Goal: Use online tool/utility

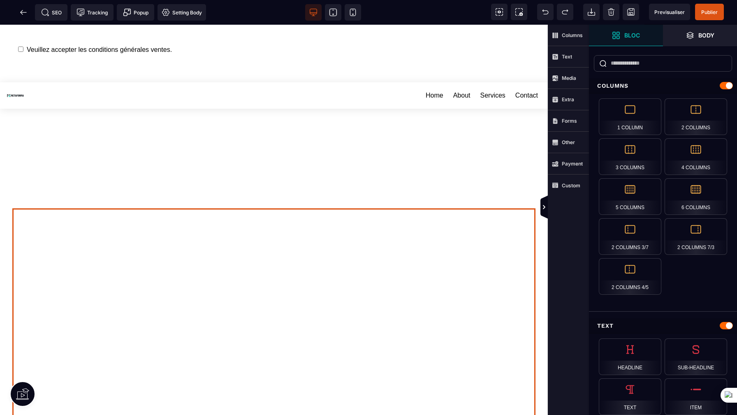
scroll to position [1837, 0]
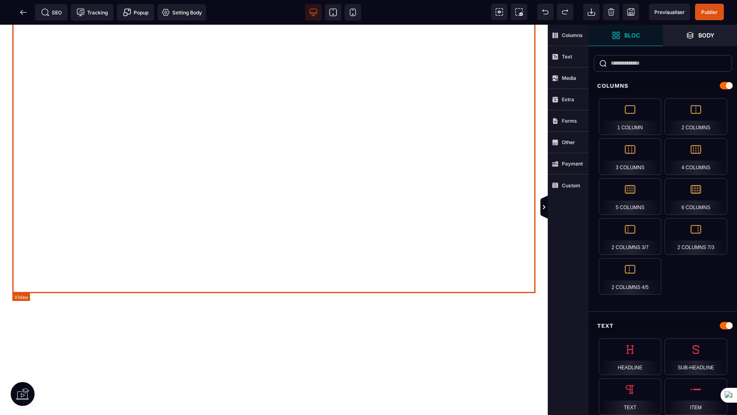
click at [248, 246] on div at bounding box center [273, 135] width 523 height 294
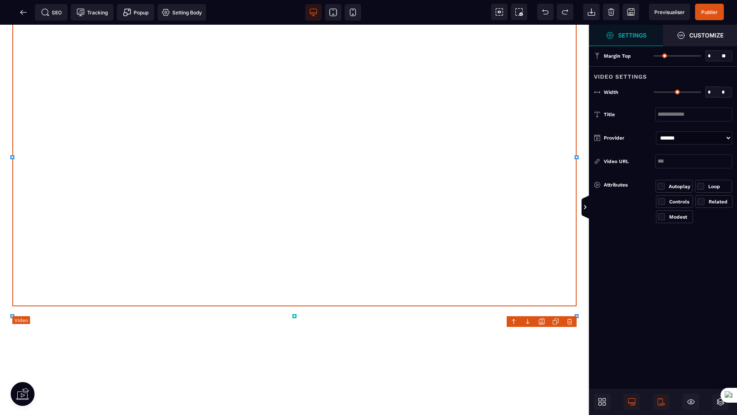
type input "*"
type input "***"
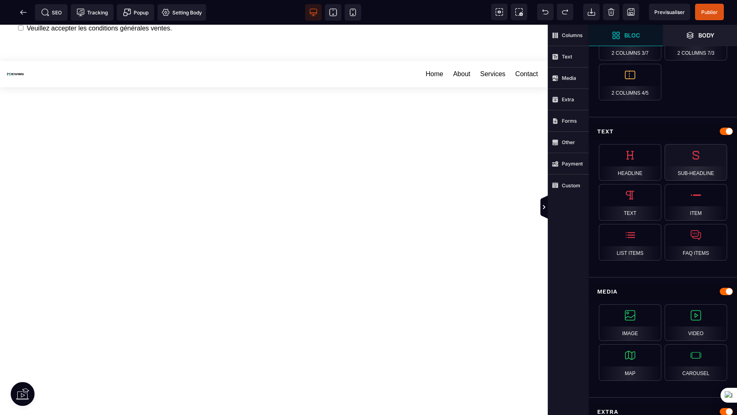
scroll to position [196, 0]
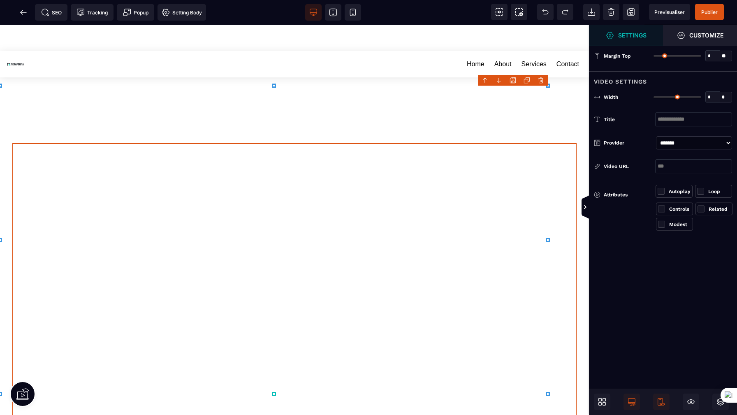
type input "*"
type input "***"
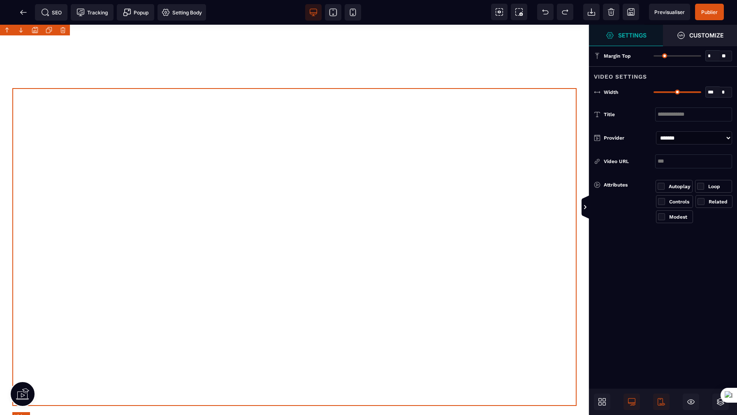
scroll to position [0, 0]
click at [334, 12] on icon at bounding box center [333, 12] width 8 height 8
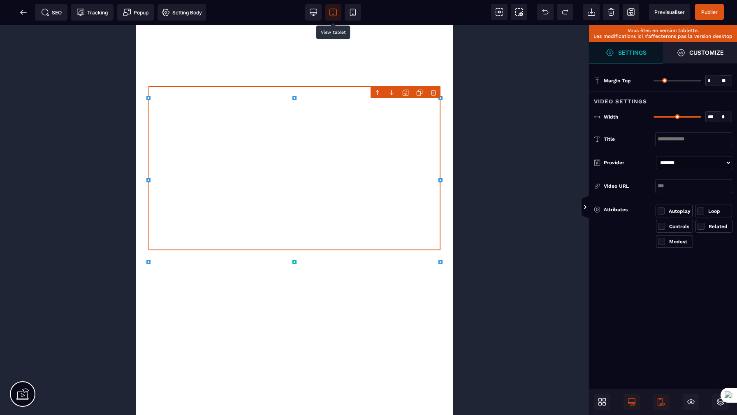
scroll to position [1770, 0]
click at [352, 11] on icon at bounding box center [353, 12] width 8 height 8
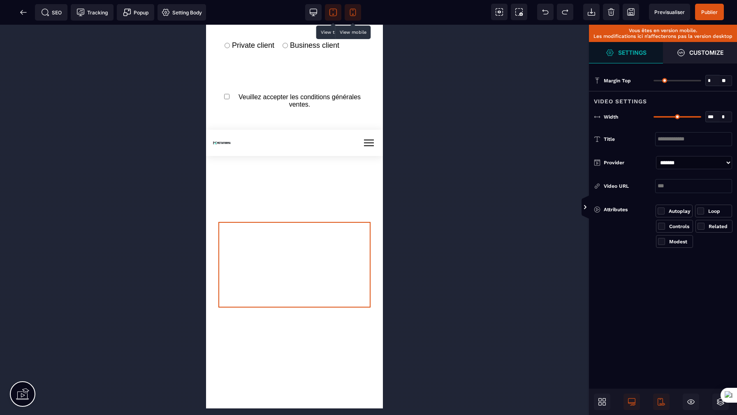
scroll to position [1330, 0]
click at [316, 12] on icon at bounding box center [313, 12] width 8 height 8
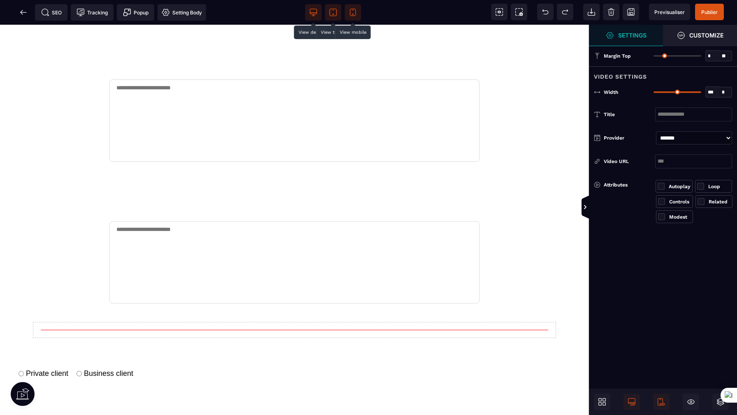
click at [338, 12] on span at bounding box center [333, 12] width 16 height 16
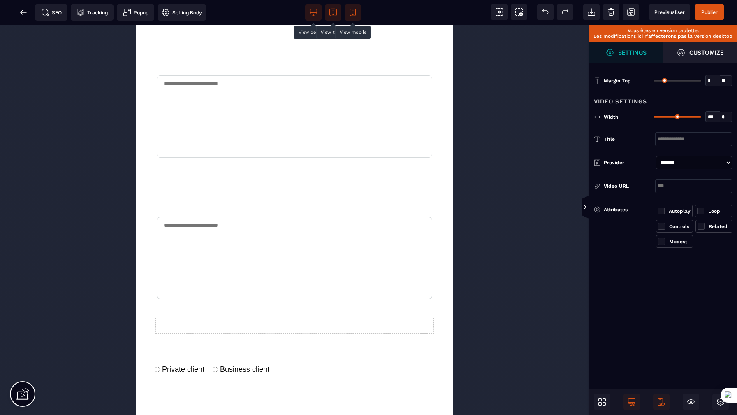
scroll to position [1308, 0]
